Goal: Check status: Check status

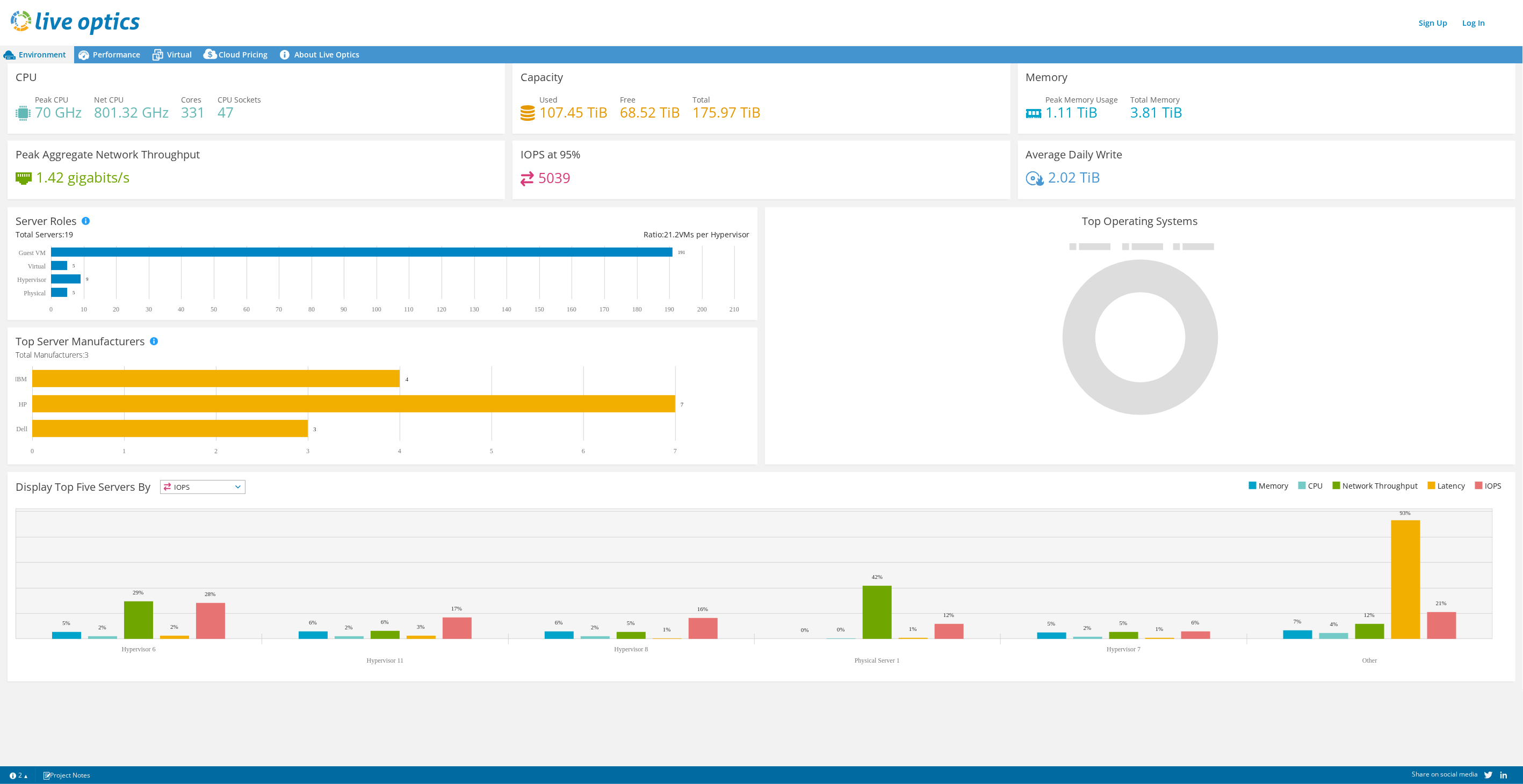
click at [1479, 37] on header "Sign Up Log In" at bounding box center [772, 23] width 1544 height 46
click at [1478, 32] on div "Sign Up Log In" at bounding box center [772, 23] width 1523 height 24
click at [1477, 28] on link "Log In" at bounding box center [1474, 23] width 33 height 15
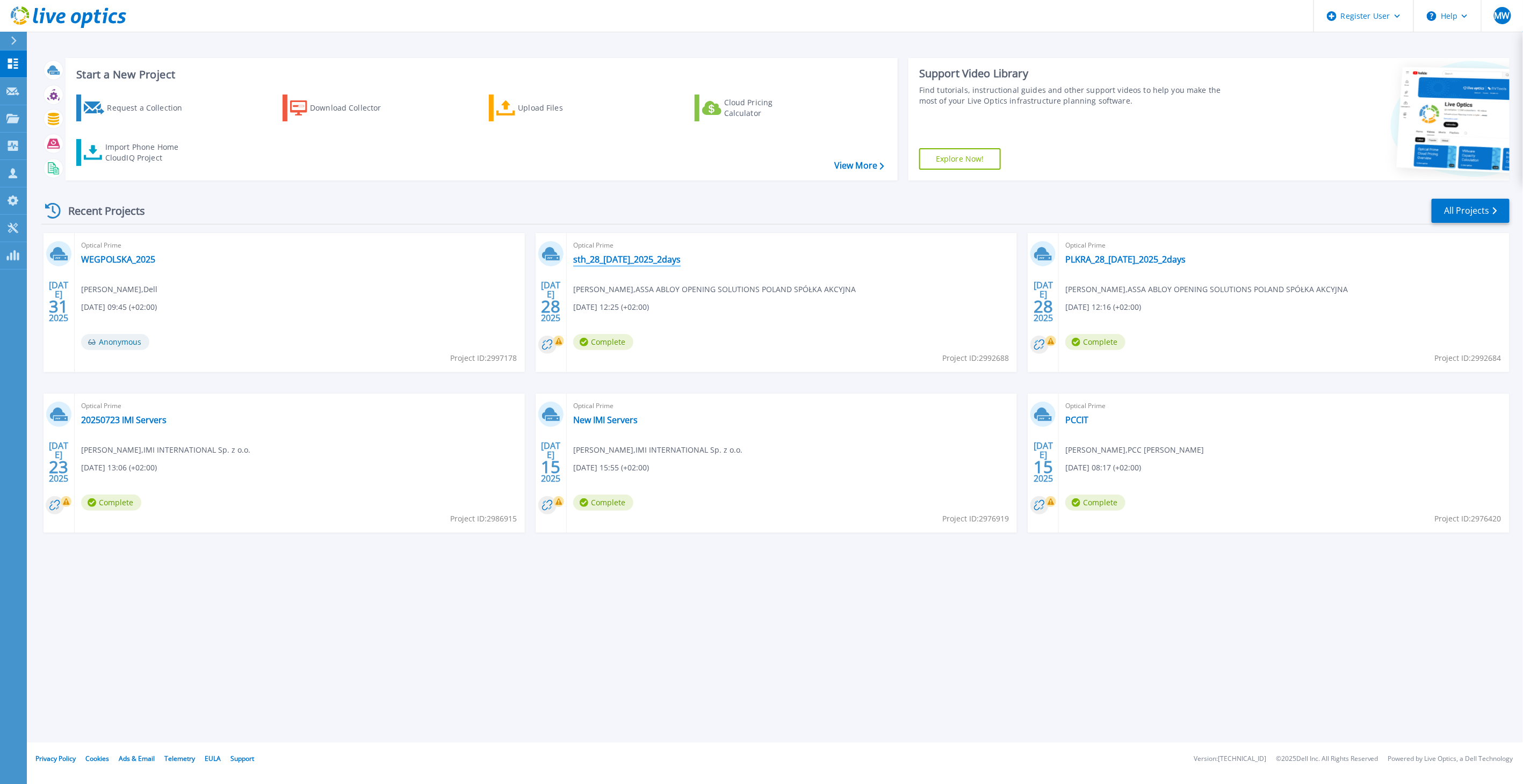
click at [629, 260] on link "sth_28_Jul_2025_2days" at bounding box center [627, 260] width 107 height 11
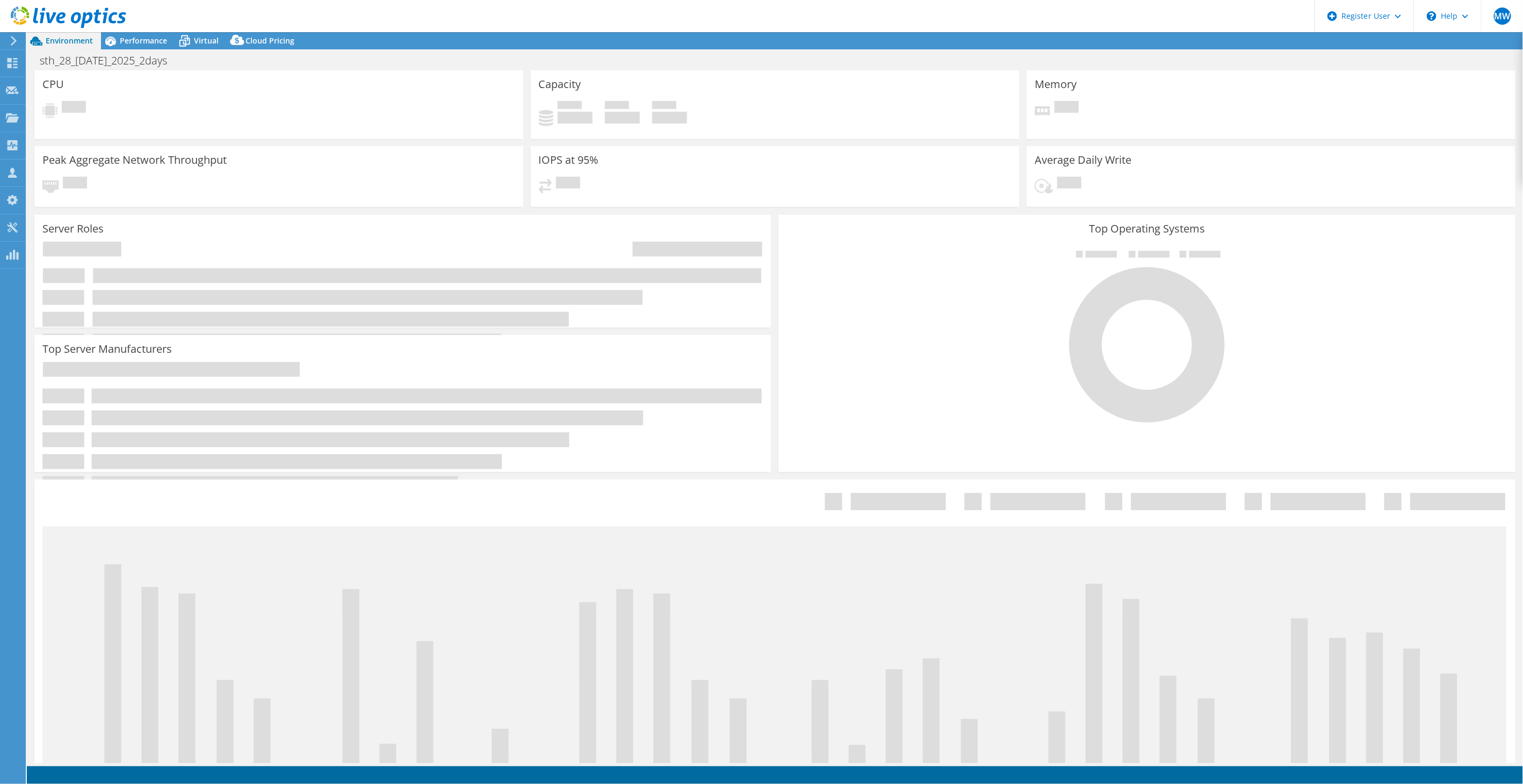
select select "USD"
select select "EUFrankfurt"
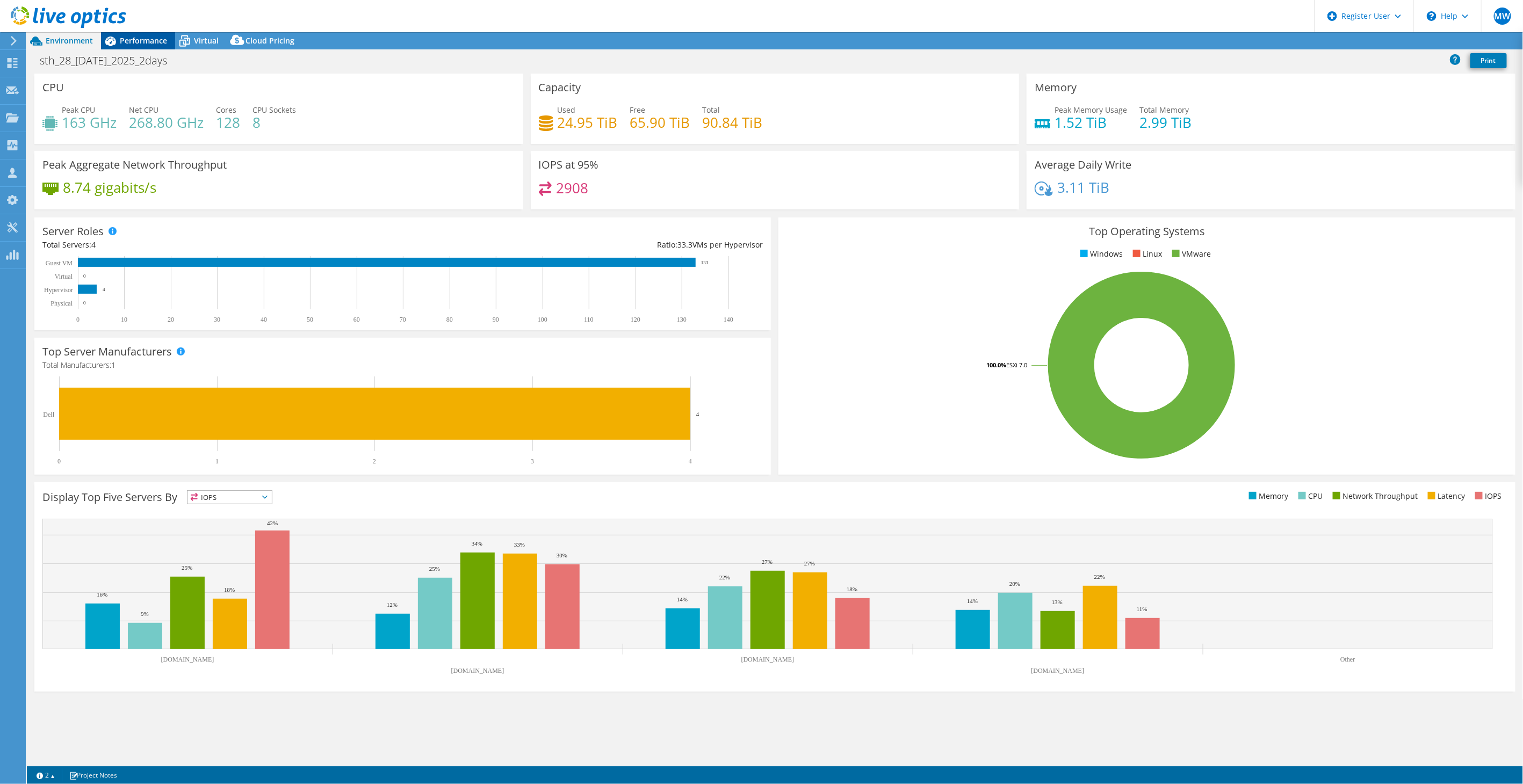
click at [136, 44] on span "Performance" at bounding box center [143, 40] width 47 height 10
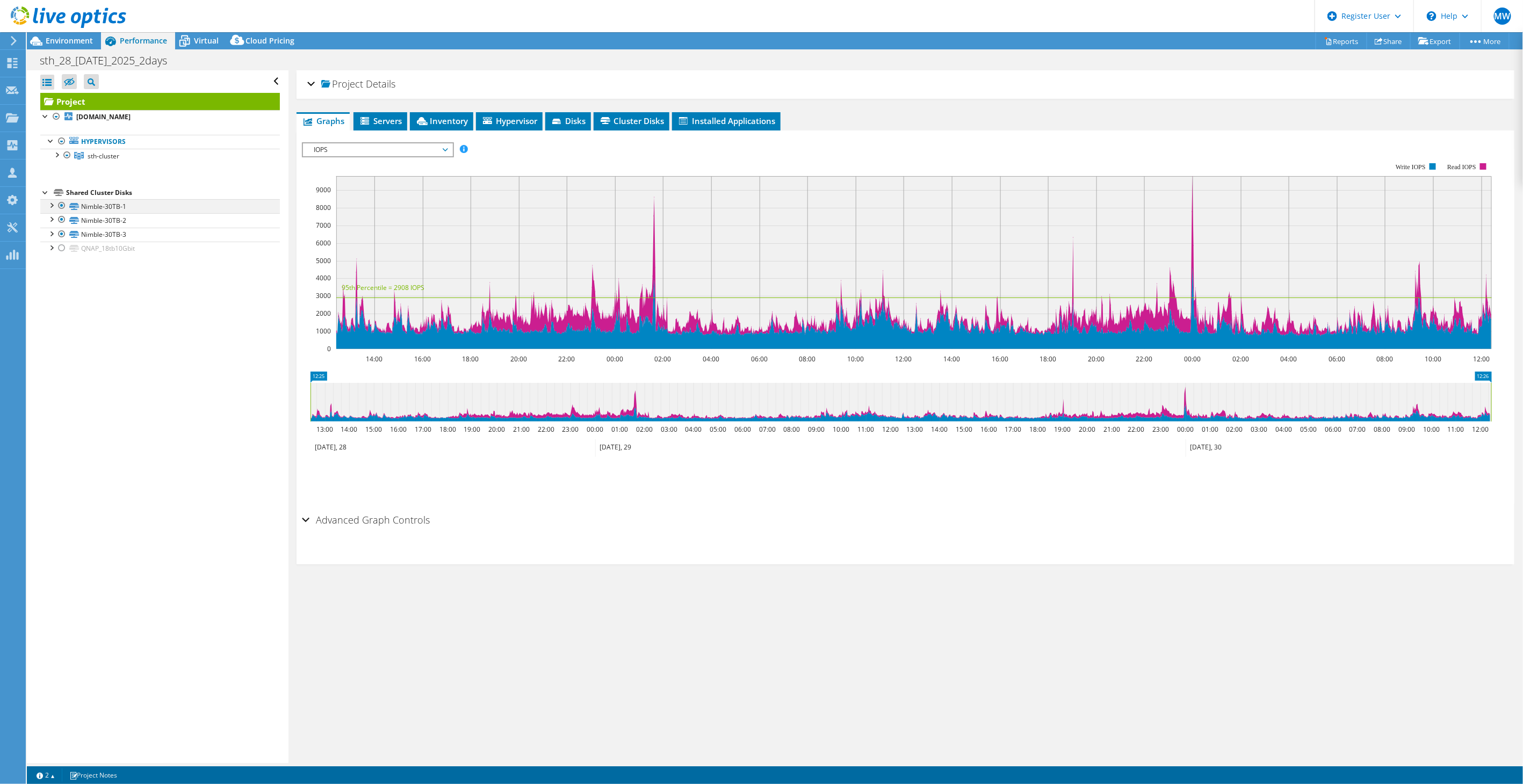
click at [51, 204] on div at bounding box center [51, 205] width 11 height 11
click at [51, 286] on div at bounding box center [51, 289] width 11 height 11
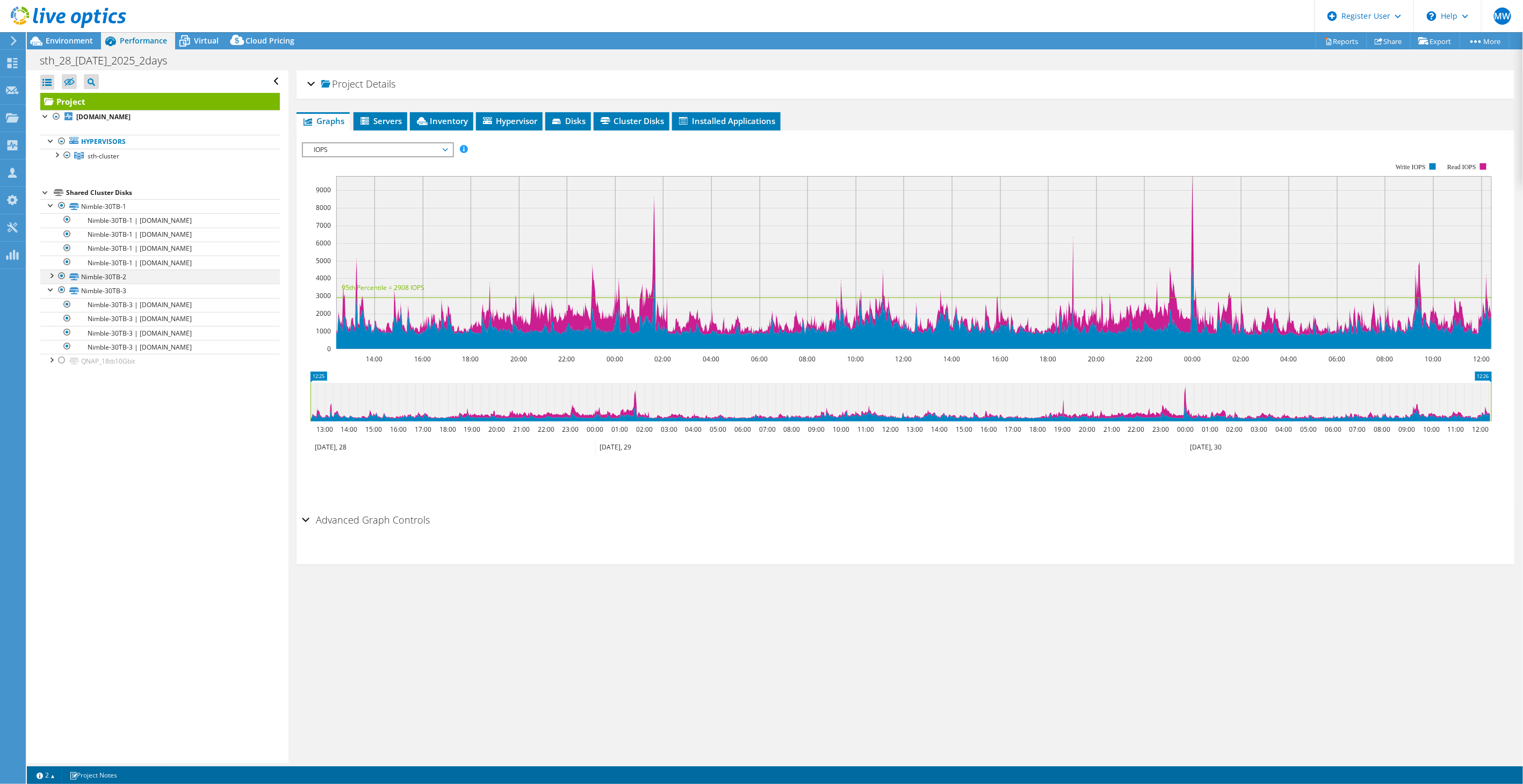
click at [48, 274] on div at bounding box center [51, 275] width 11 height 11
click at [398, 522] on h2 "Advanced Graph Controls" at bounding box center [366, 519] width 128 height 21
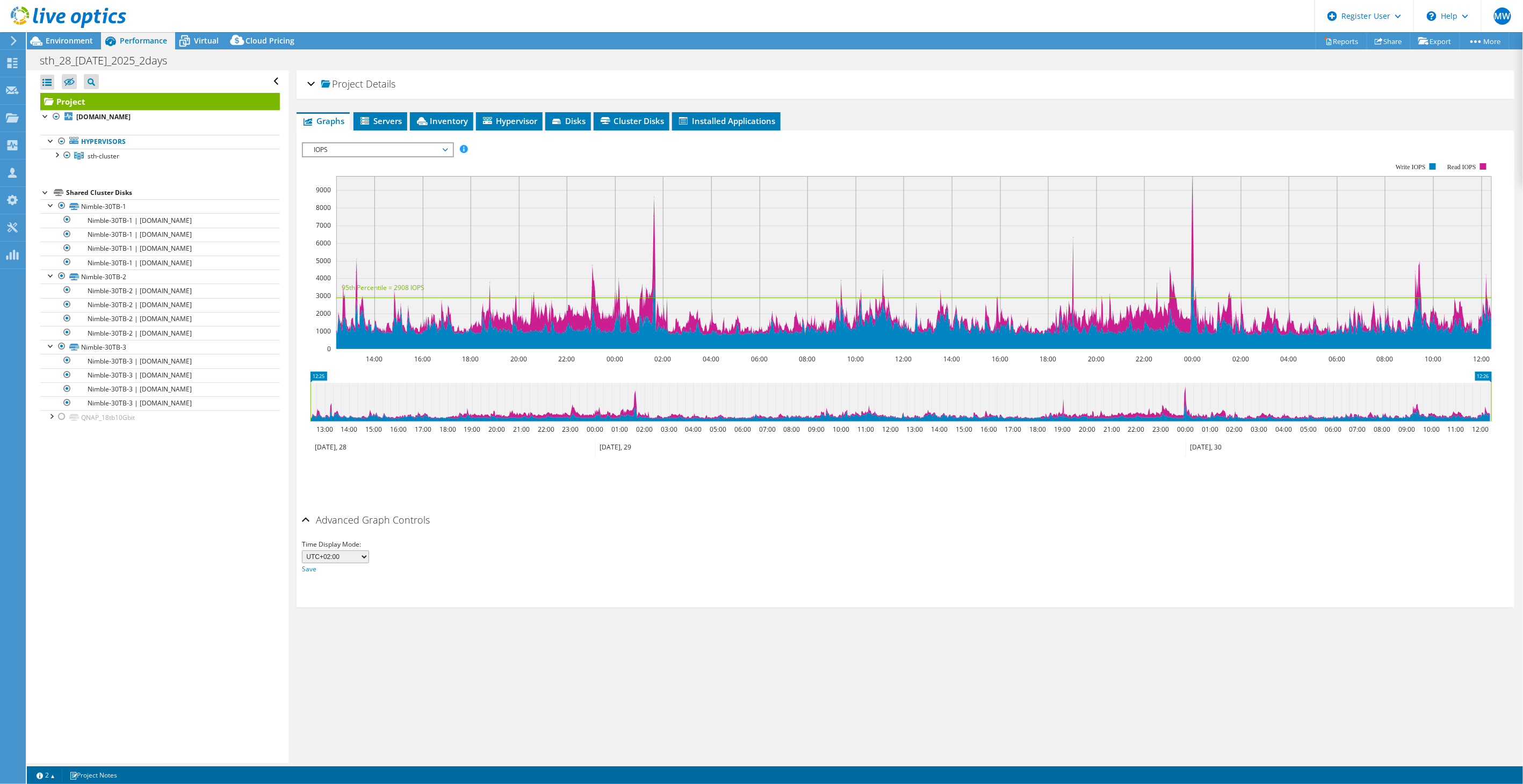
click at [398, 522] on h2 "Advanced Graph Controls" at bounding box center [366, 519] width 128 height 21
